Goal: Navigation & Orientation: Find specific page/section

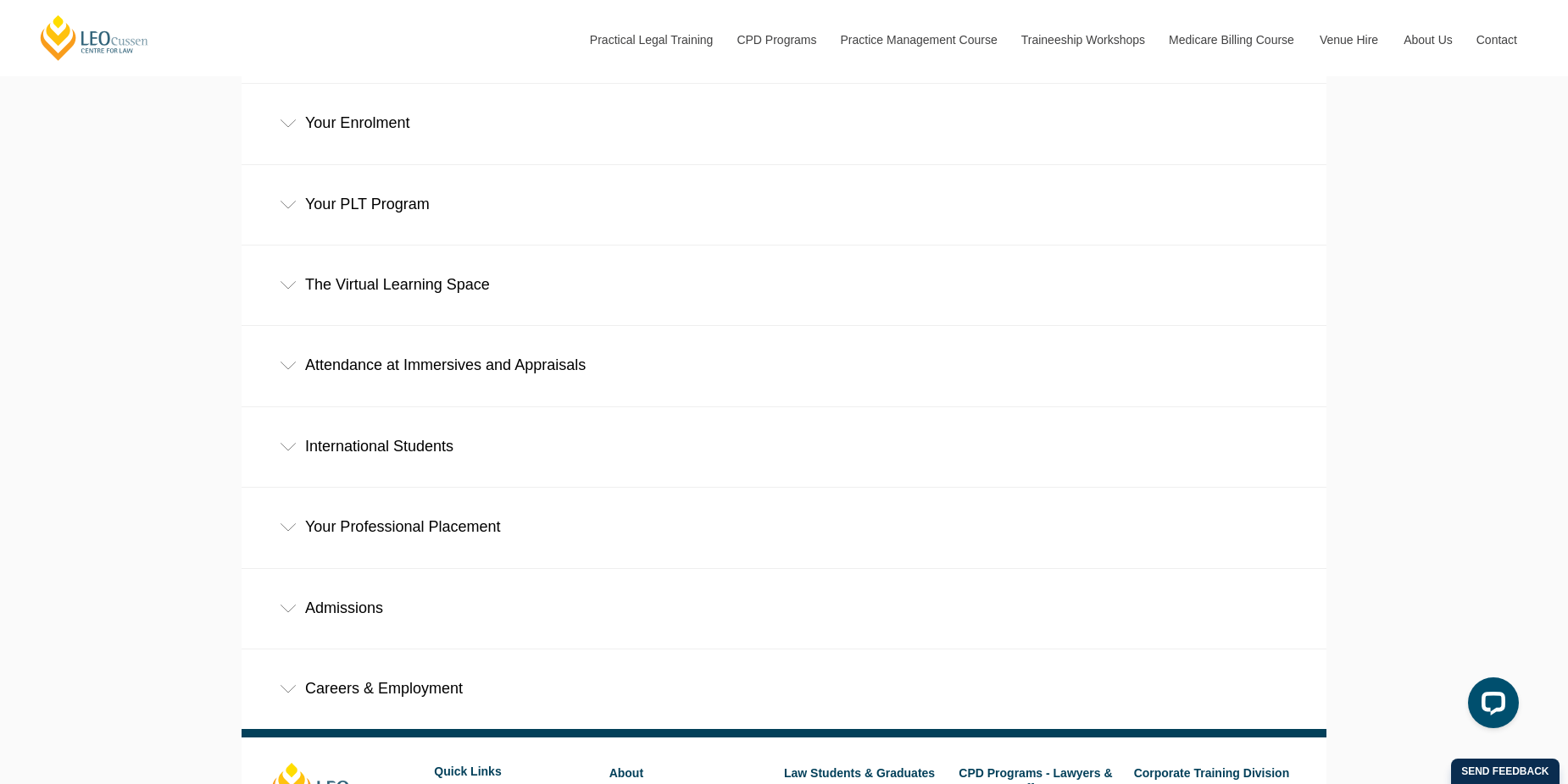
scroll to position [594, 0]
